Goal: Transaction & Acquisition: Download file/media

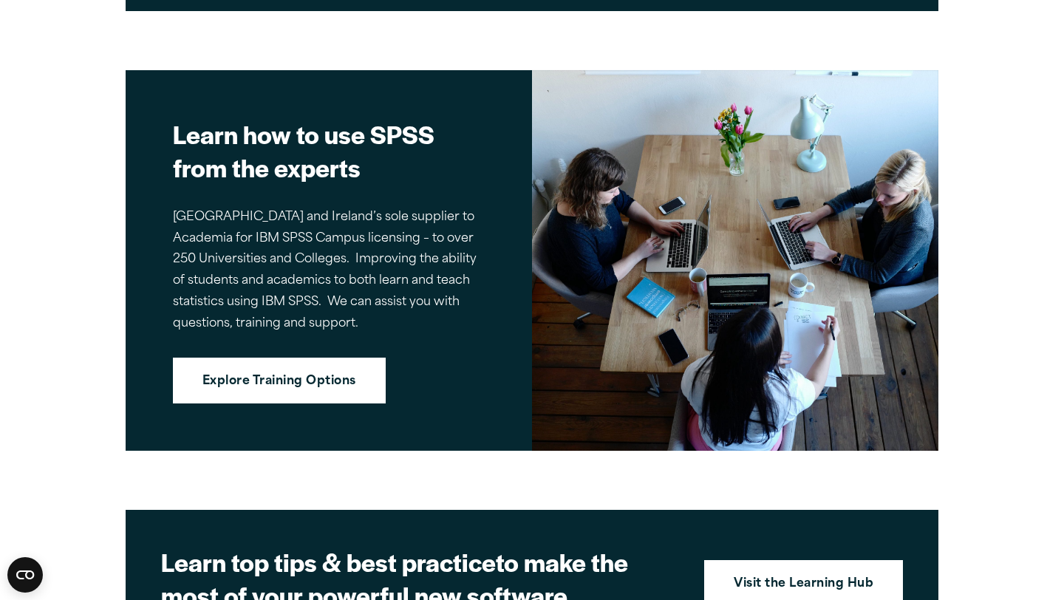
scroll to position [1182, 0]
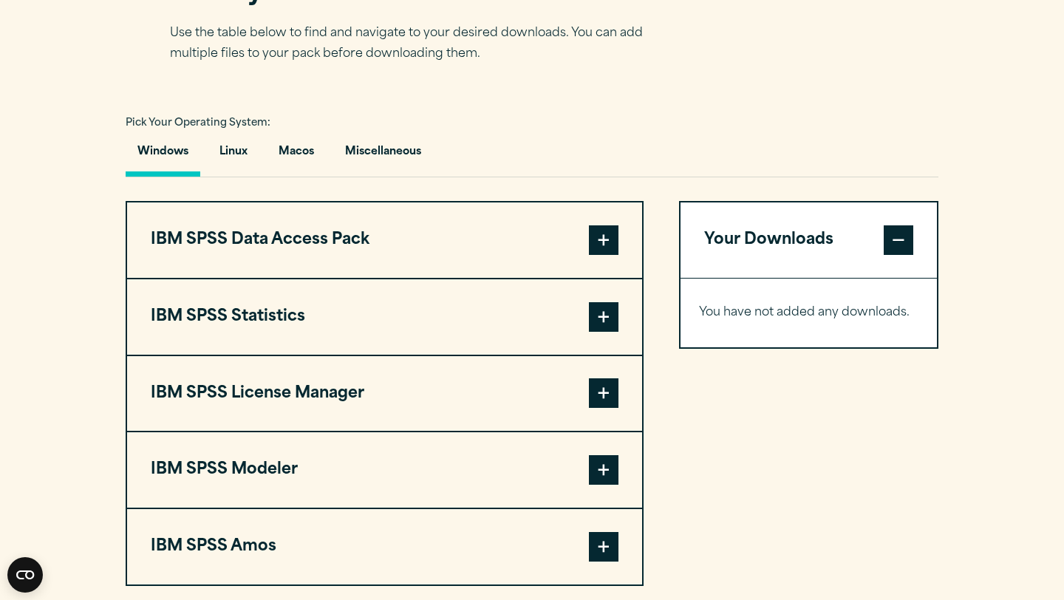
scroll to position [997, 0]
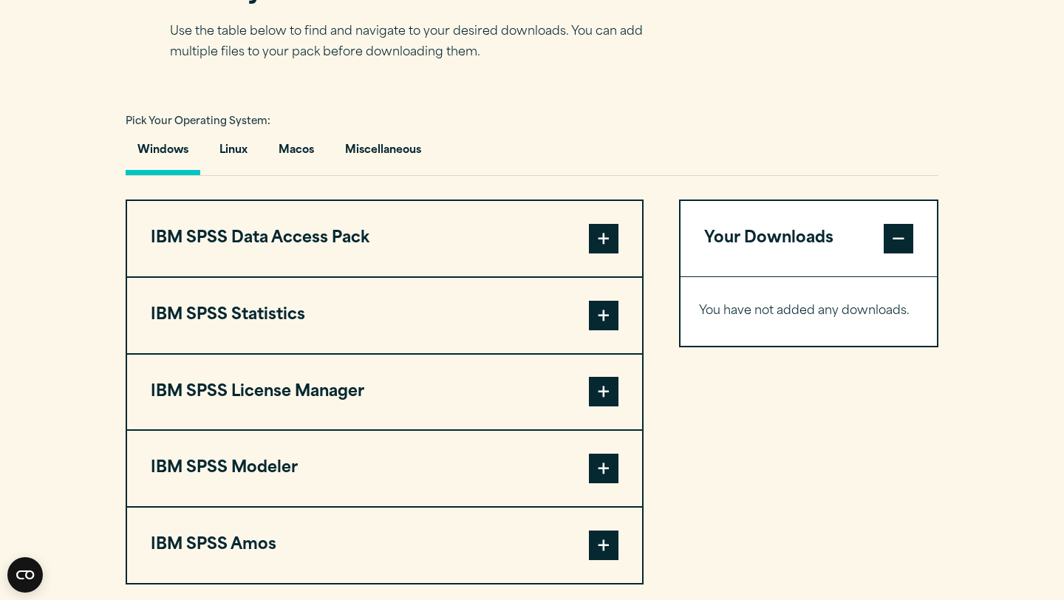
click at [619, 254] on button "IBM SPSS Data Access Pack" at bounding box center [384, 238] width 515 height 75
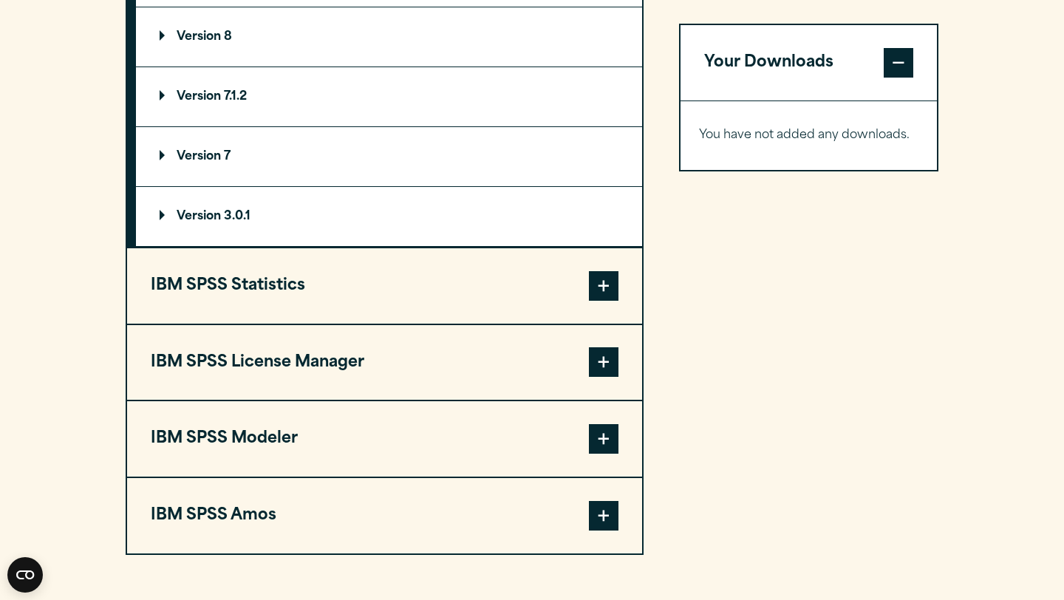
scroll to position [1281, 0]
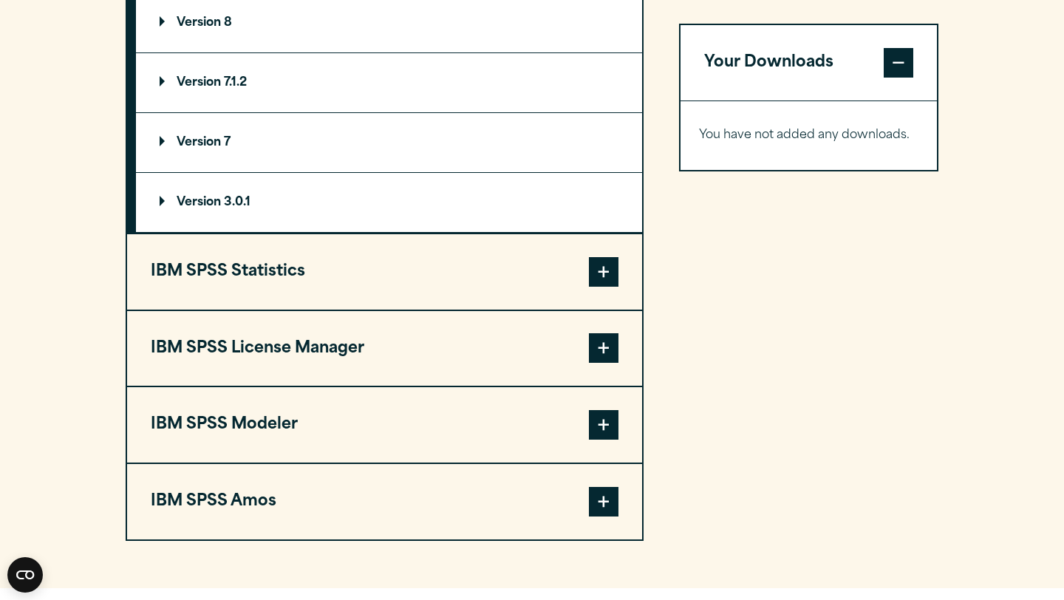
click at [539, 264] on button "IBM SPSS Statistics" at bounding box center [384, 271] width 515 height 75
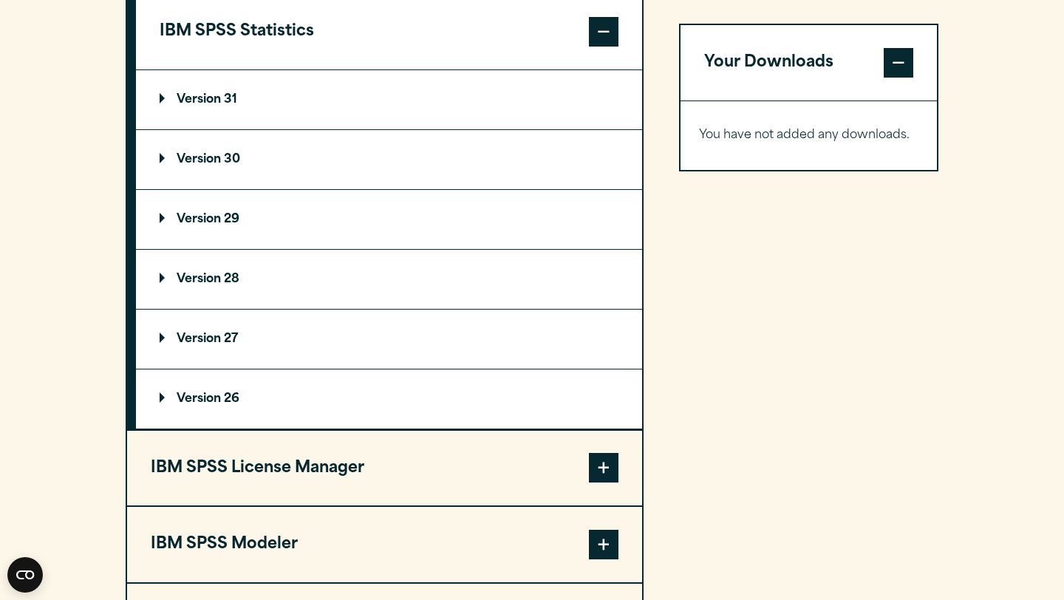
click at [179, 277] on p "Version 28" at bounding box center [200, 279] width 80 height 12
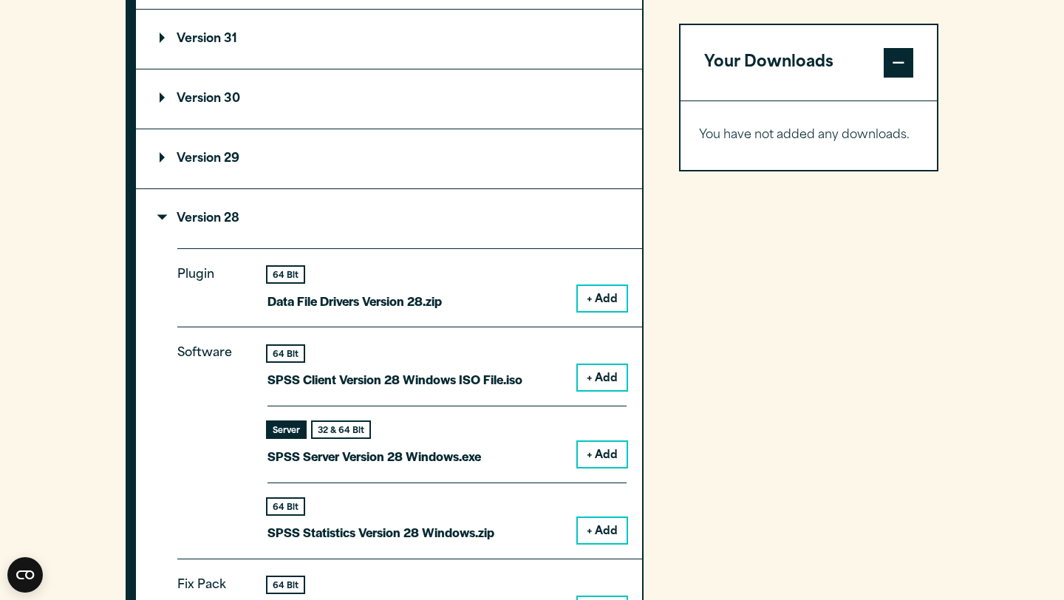
scroll to position [1122, 0]
